Goal: Information Seeking & Learning: Learn about a topic

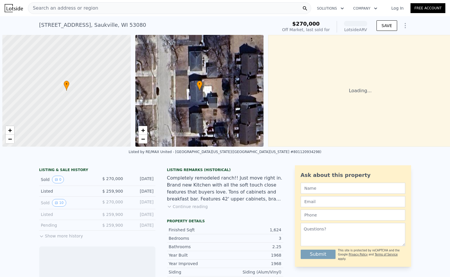
scroll to position [0, 2]
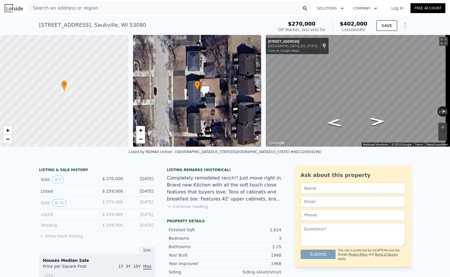
click at [46, 239] on button "Show more history" at bounding box center [61, 234] width 44 height 8
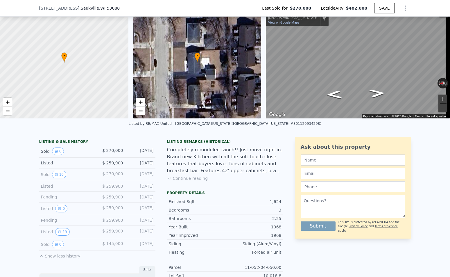
scroll to position [27, 0]
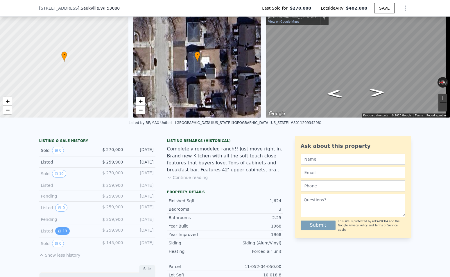
click at [58, 232] on icon "View historical data" at bounding box center [59, 231] width 2 height 2
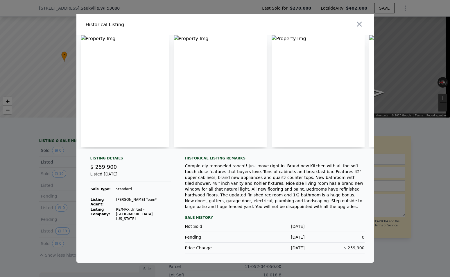
click at [125, 119] on img at bounding box center [125, 91] width 88 height 112
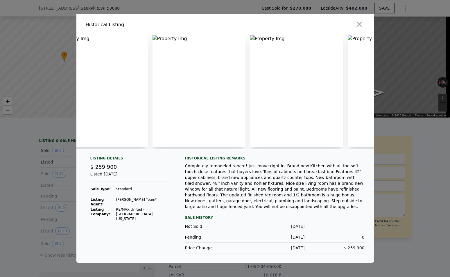
scroll to position [0, 431]
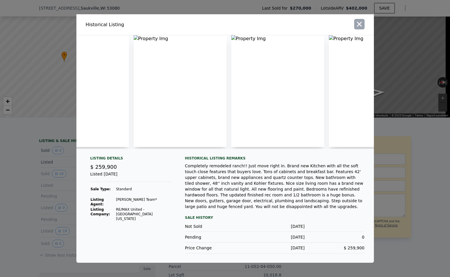
click at [358, 26] on icon "button" at bounding box center [359, 24] width 8 height 8
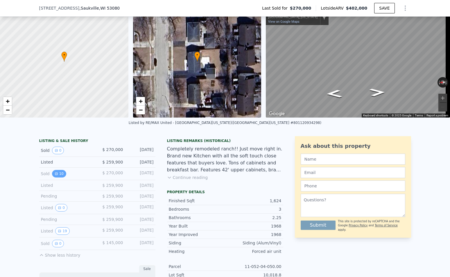
click at [56, 177] on button "10" at bounding box center [59, 174] width 14 height 8
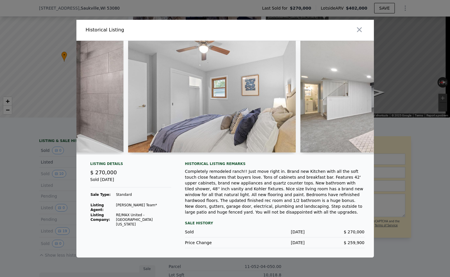
scroll to position [0, 830]
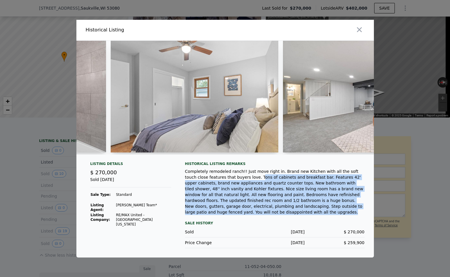
drag, startPoint x: 215, startPoint y: 181, endPoint x: 302, endPoint y: 210, distance: 91.3
click at [302, 210] on div "Completely remodeled ranch!! Just move right in. Brand new Kitchen with all the…" at bounding box center [275, 191] width 180 height 46
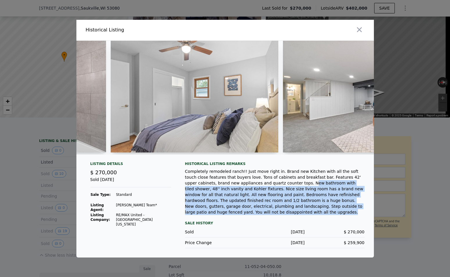
drag, startPoint x: 230, startPoint y: 188, endPoint x: 298, endPoint y: 211, distance: 72.4
click at [298, 211] on div "Completely remodeled ranch!! Just move right in. Brand new Kitchen with all the…" at bounding box center [275, 191] width 180 height 46
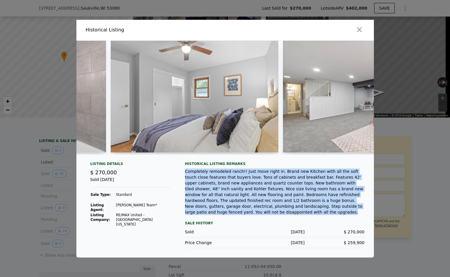
drag, startPoint x: 297, startPoint y: 210, endPoint x: 183, endPoint y: 178, distance: 119.0
click at [183, 178] on div "Listing Details $ 270,000 Sold Nov 29, 2021 Sale Type: Standard Listing Agent: …" at bounding box center [224, 209] width 297 height 96
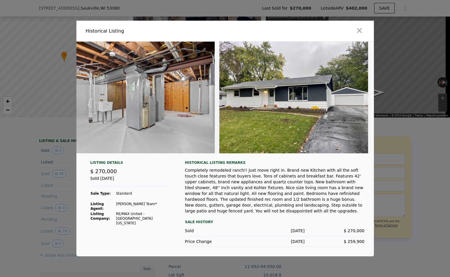
scroll to position [0, 1413]
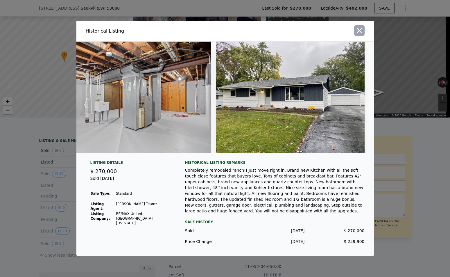
click at [360, 30] on icon "button" at bounding box center [359, 30] width 8 height 8
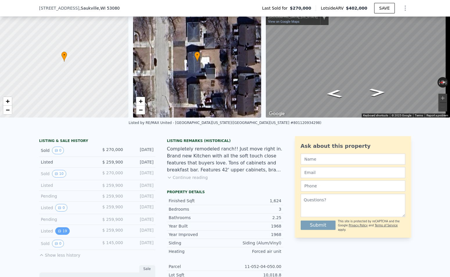
click at [58, 232] on icon "View historical data" at bounding box center [59, 230] width 3 height 3
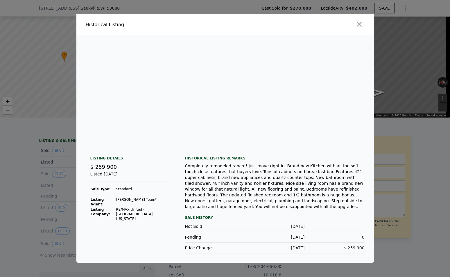
click at [81, 38] on img at bounding box center [81, 91] width 0 height 112
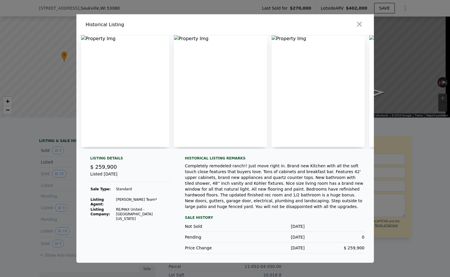
click at [118, 101] on img at bounding box center [125, 91] width 88 height 112
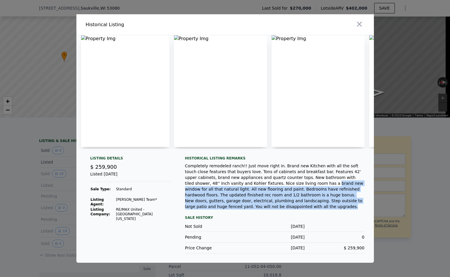
drag, startPoint x: 308, startPoint y: 207, endPoint x: 212, endPoint y: 190, distance: 97.4
click at [214, 190] on div "Completely remodeled ranch!! Just move right in. Brand new Kitchen with all the…" at bounding box center [275, 186] width 180 height 46
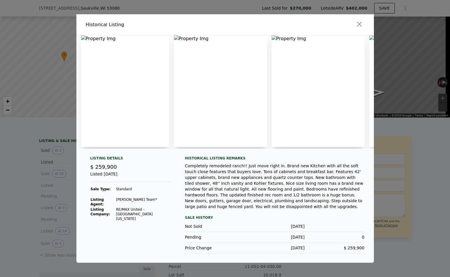
click at [212, 190] on div "Completely remodeled ranch!! Just move right in. Brand new Kitchen with all the…" at bounding box center [275, 186] width 180 height 46
click at [358, 23] on icon "button" at bounding box center [359, 24] width 8 height 8
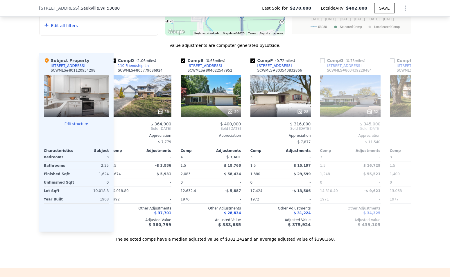
scroll to position [0, 221]
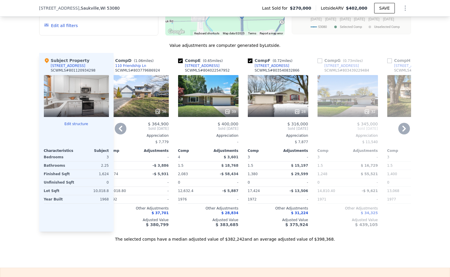
click at [200, 68] on div "[STREET_ADDRESS]" at bounding box center [202, 65] width 35 height 5
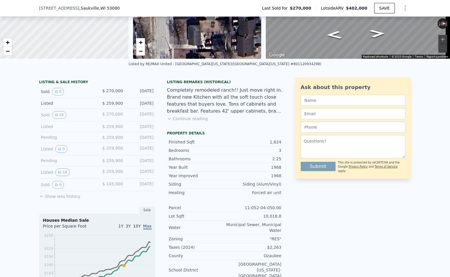
scroll to position [27, 0]
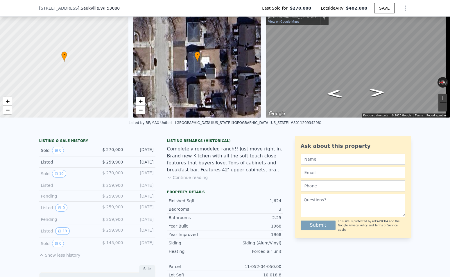
click at [178, 184] on div "Listing Remarks (Historical) Completely remodeled ranch!! Just move right in. B…" at bounding box center [225, 162] width 116 height 49
drag, startPoint x: 179, startPoint y: 181, endPoint x: 166, endPoint y: 134, distance: 49.3
click at [179, 180] on button "Continue reading" at bounding box center [187, 177] width 41 height 6
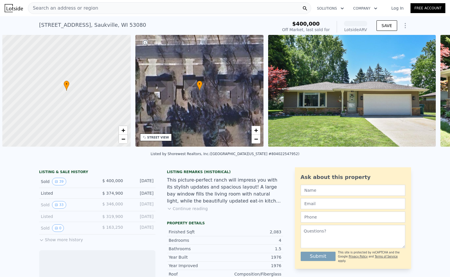
scroll to position [0, 2]
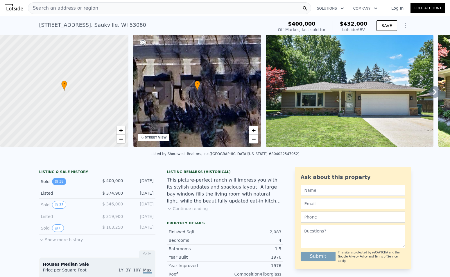
click at [55, 183] on icon "View historical data" at bounding box center [56, 181] width 3 height 3
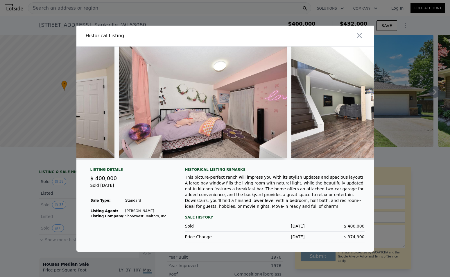
scroll to position [0, 3943]
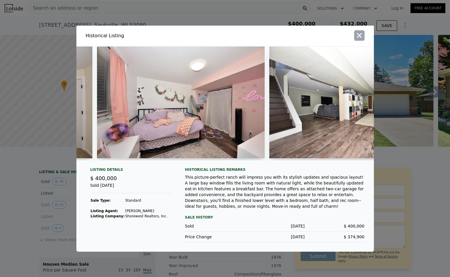
click at [361, 38] on icon "button" at bounding box center [359, 35] width 5 height 5
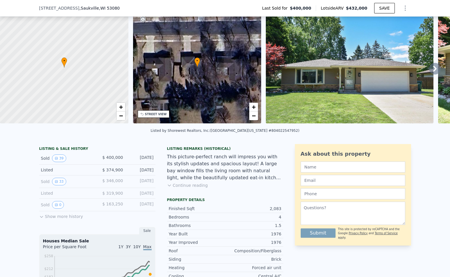
scroll to position [114, 0]
